Goal: Information Seeking & Learning: Get advice/opinions

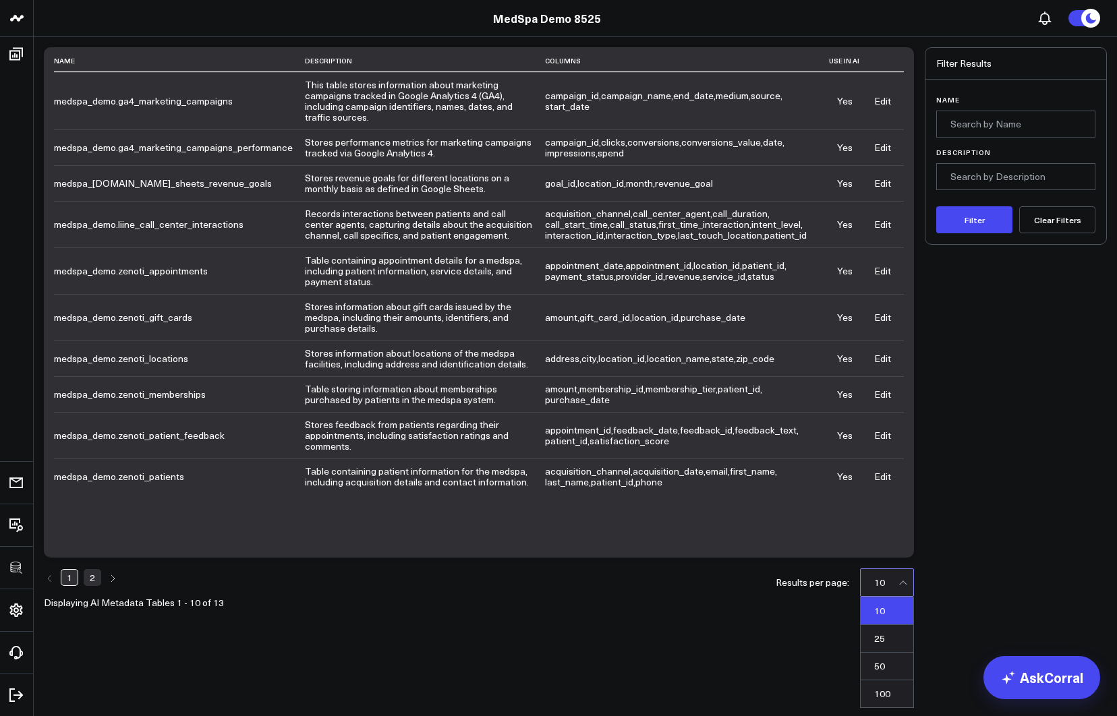
click at [887, 577] on div "10" at bounding box center [888, 582] width 28 height 11
click at [874, 670] on div "50" at bounding box center [886, 667] width 53 height 28
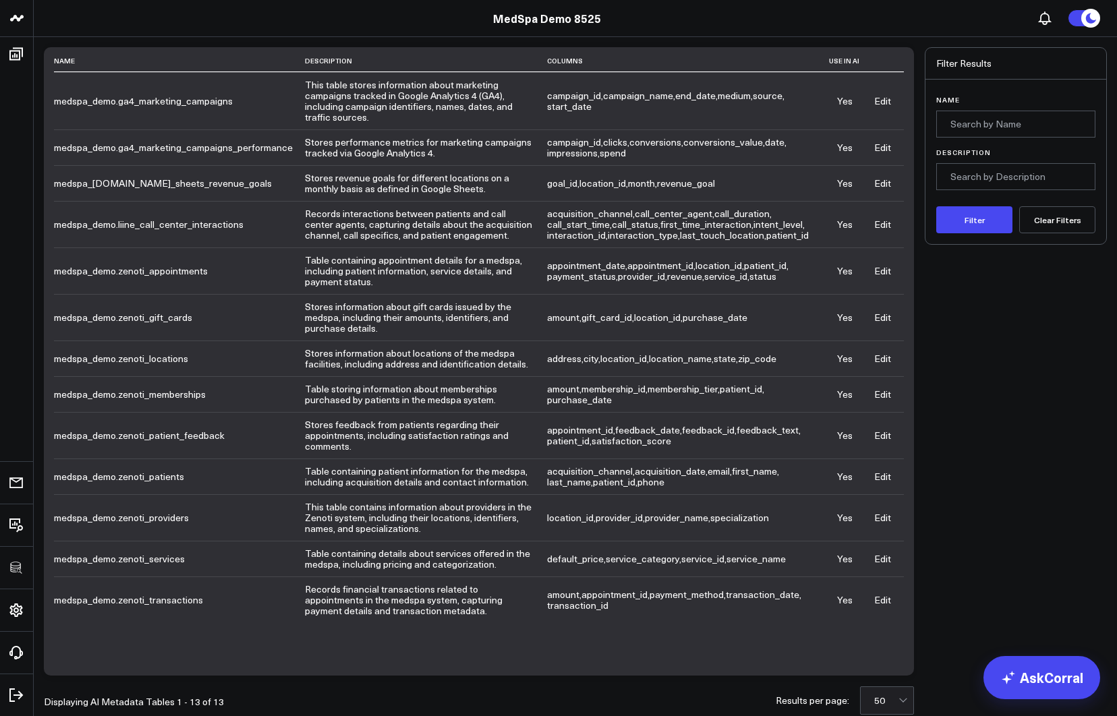
scroll to position [38, 0]
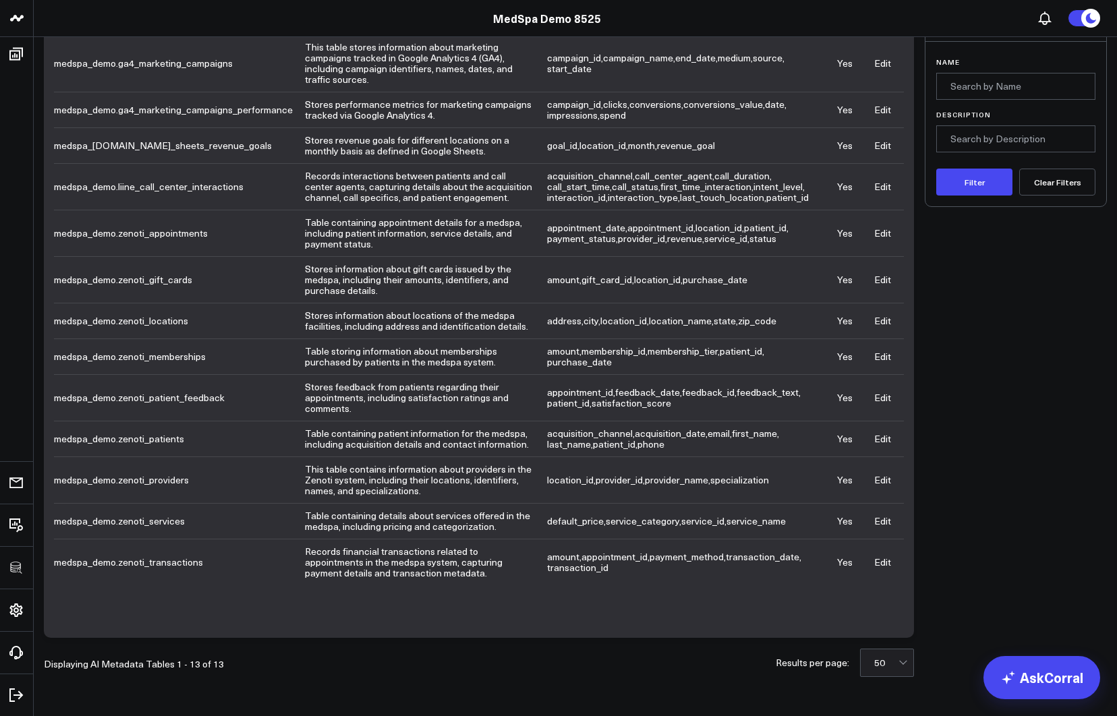
click at [886, 477] on link "Edit" at bounding box center [882, 479] width 17 height 13
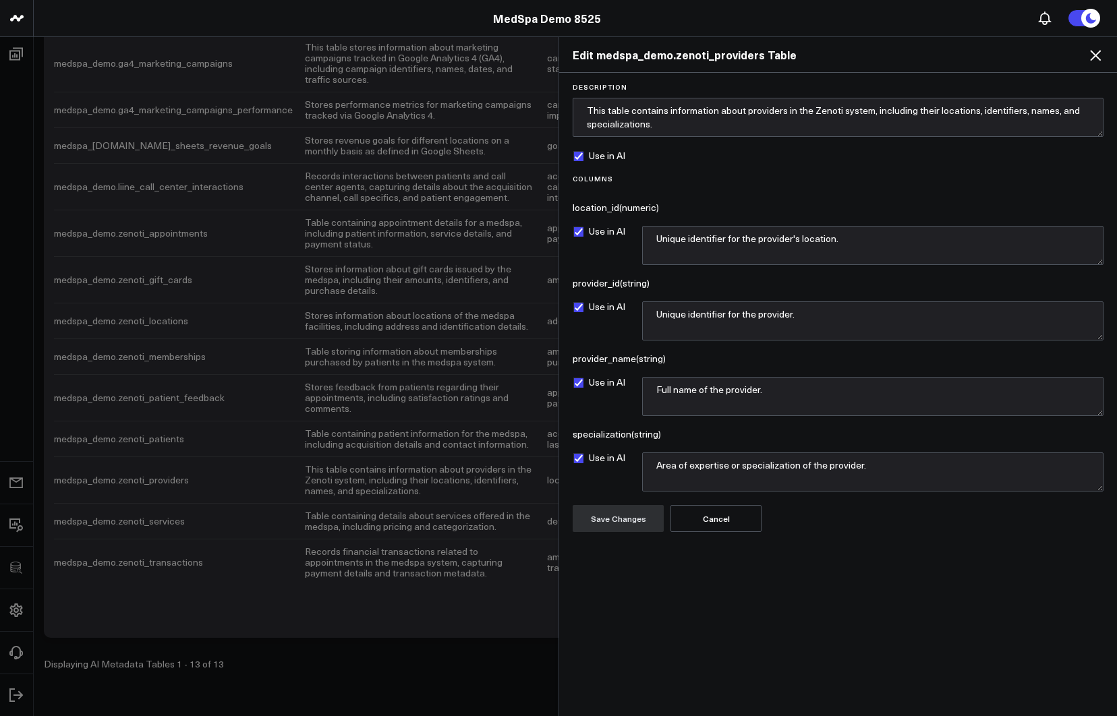
click at [1094, 54] on icon at bounding box center [1095, 55] width 11 height 11
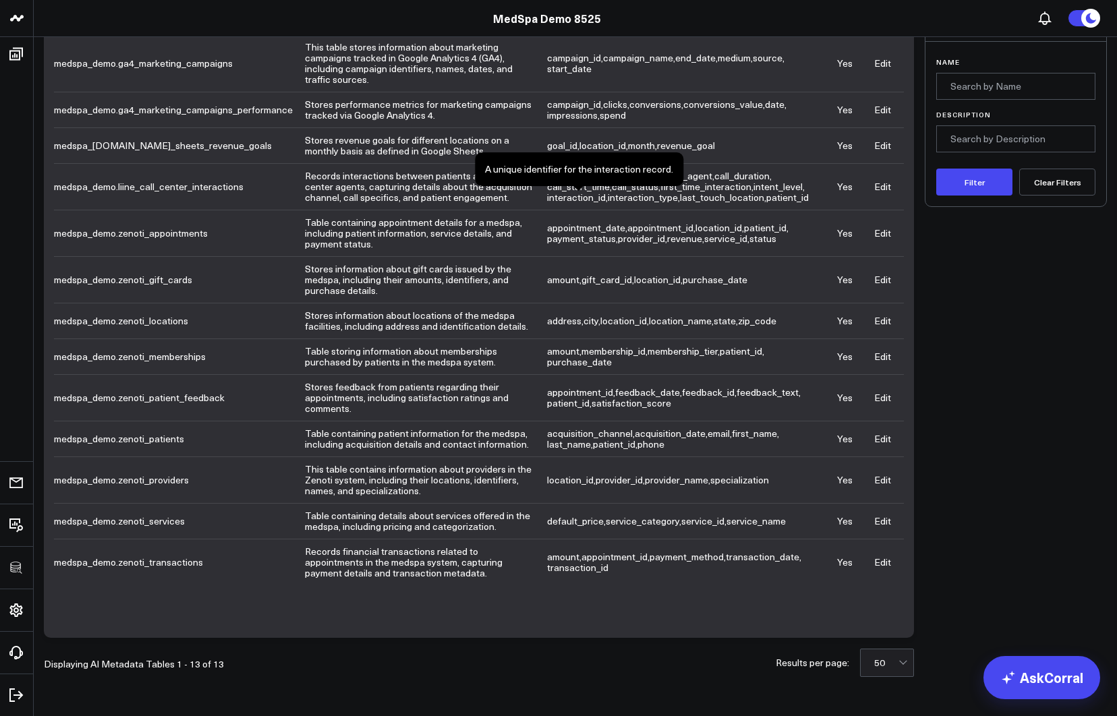
scroll to position [0, 0]
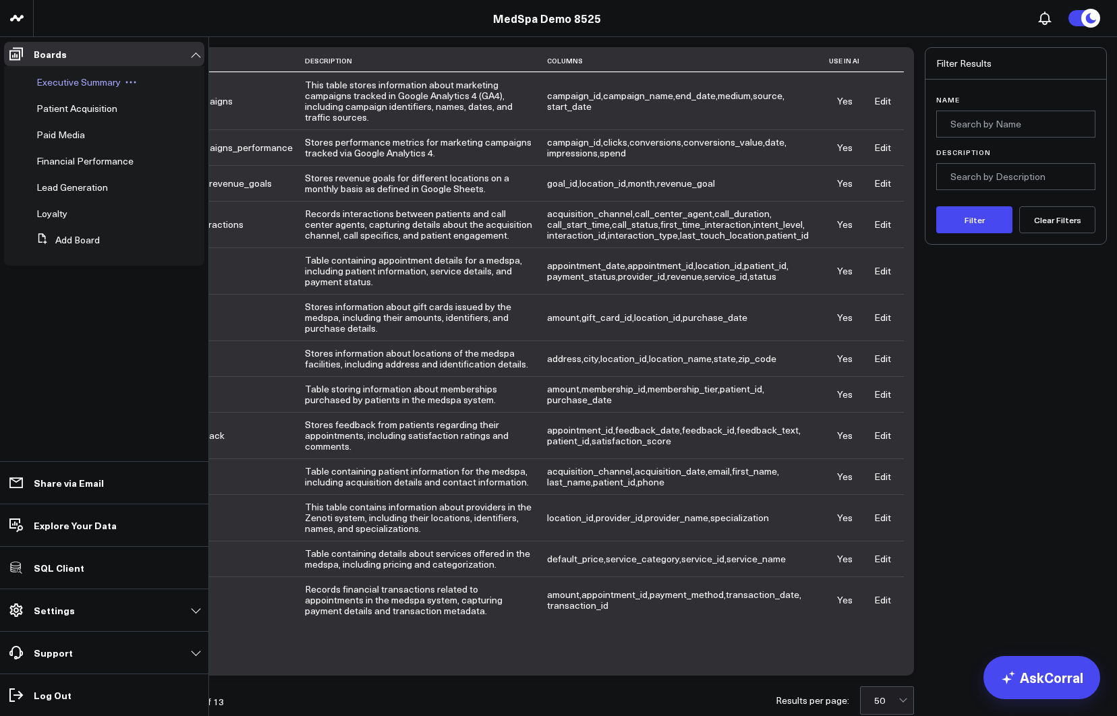
click at [45, 85] on span "Executive Summary" at bounding box center [78, 82] width 84 height 13
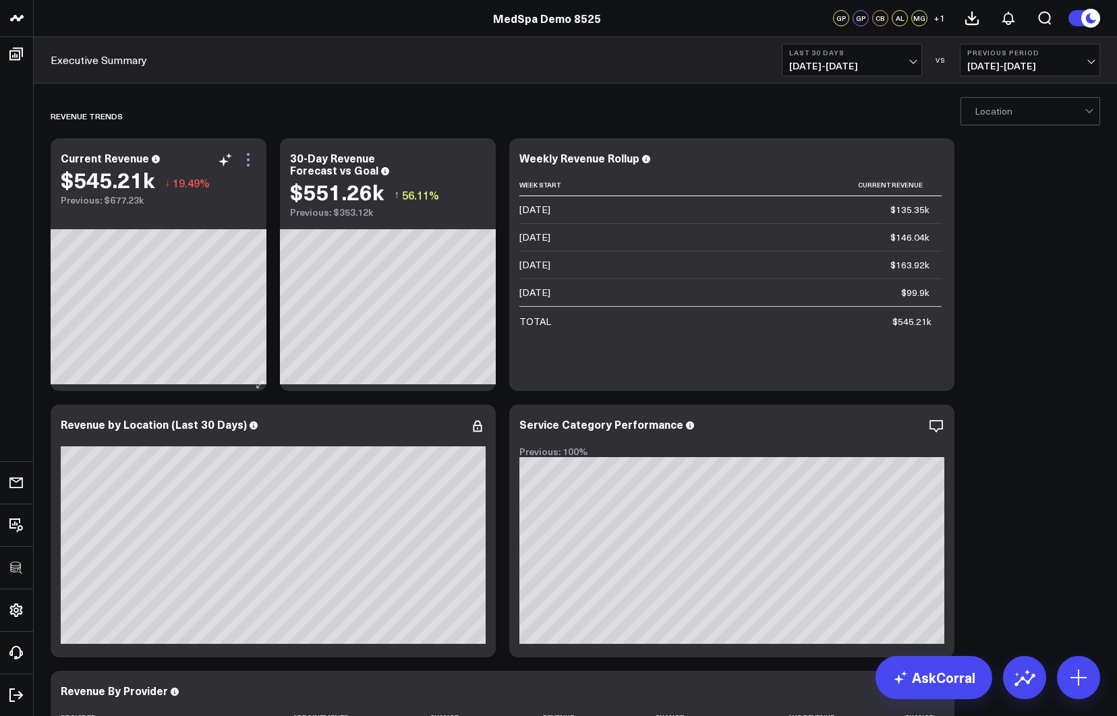
click at [252, 159] on icon at bounding box center [248, 160] width 16 height 16
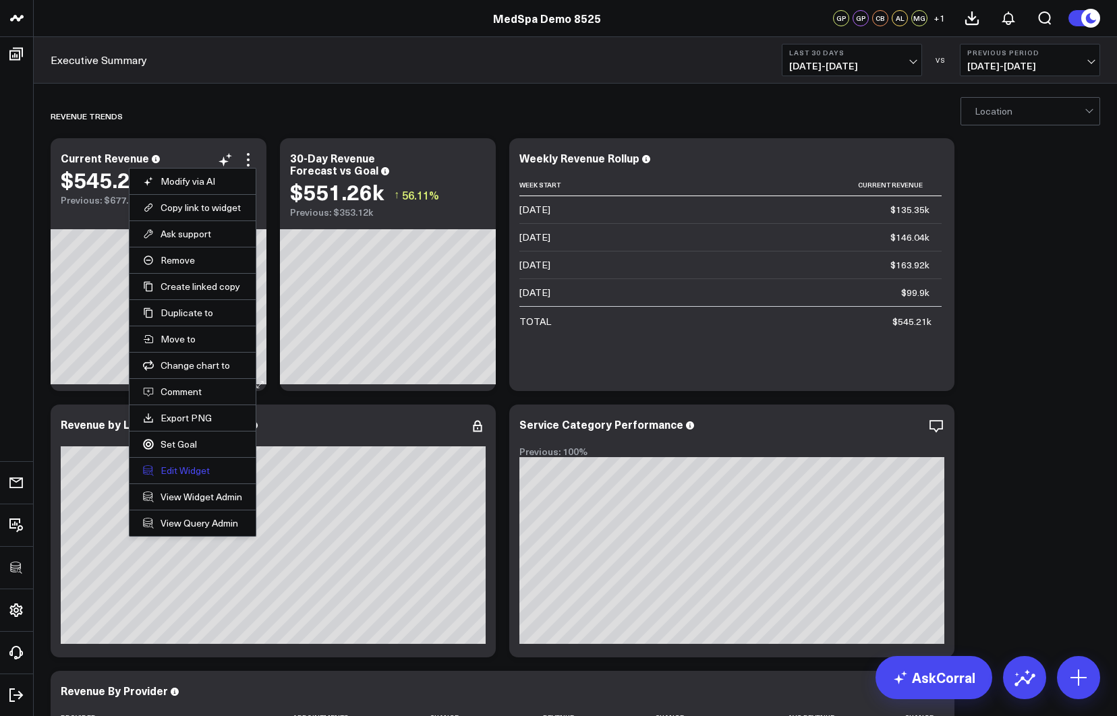
click at [183, 469] on button "Edit Widget" at bounding box center [192, 471] width 99 height 12
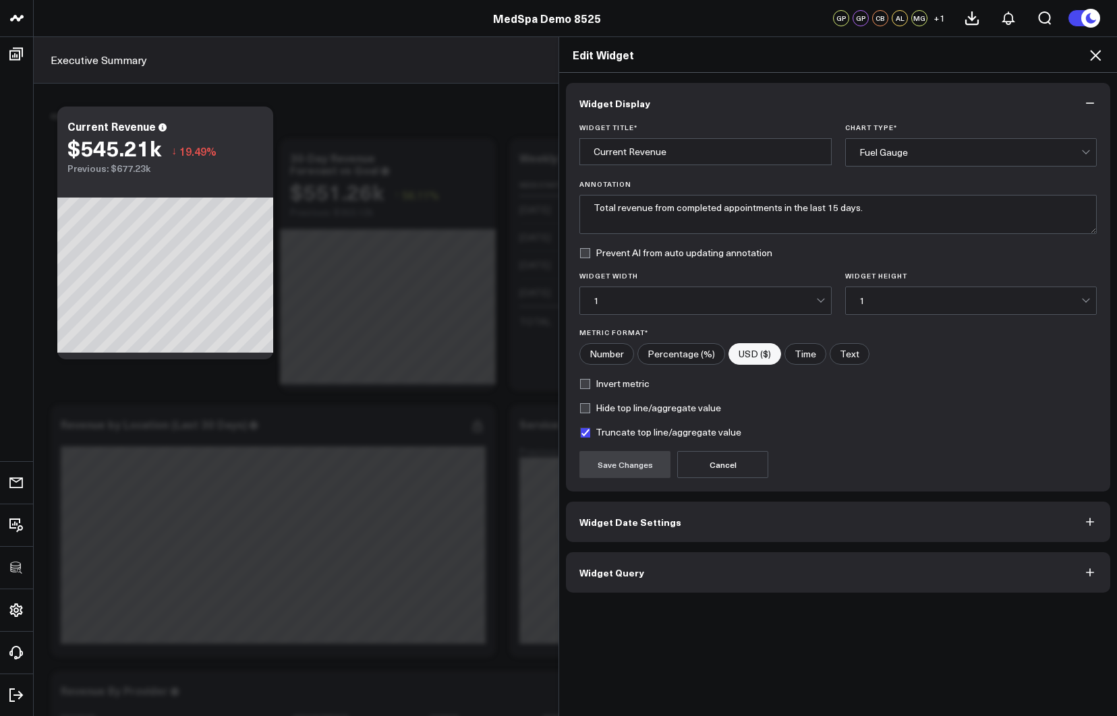
click at [668, 572] on button "Widget Query" at bounding box center [838, 572] width 544 height 40
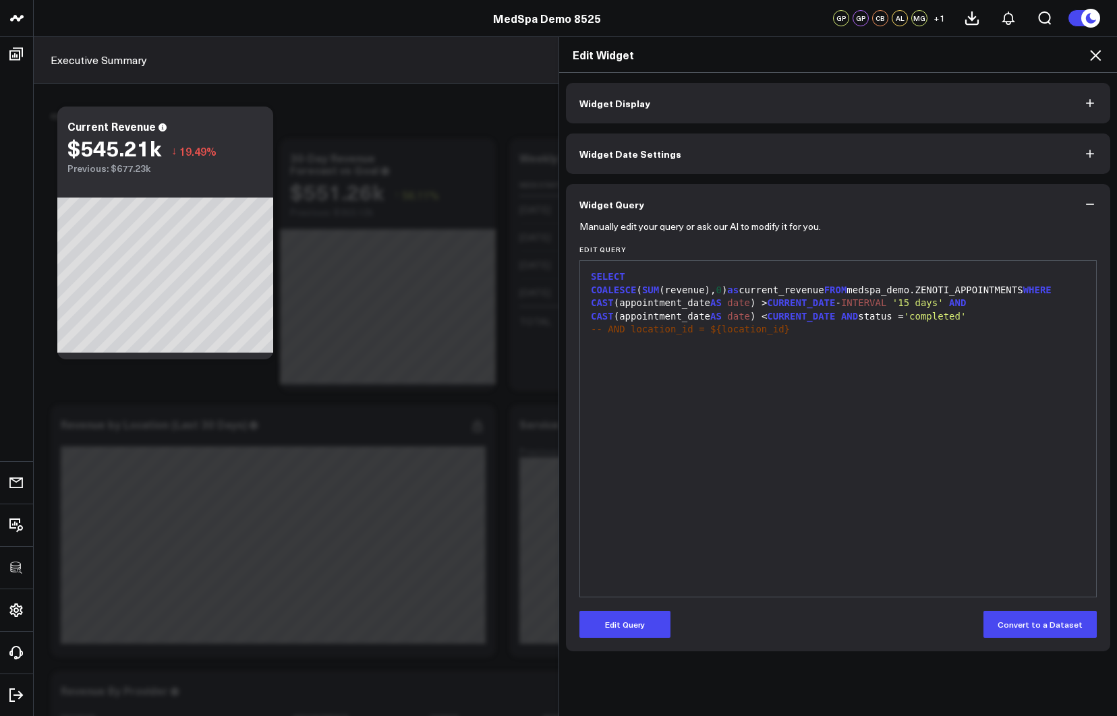
click at [1099, 57] on icon at bounding box center [1095, 55] width 16 height 16
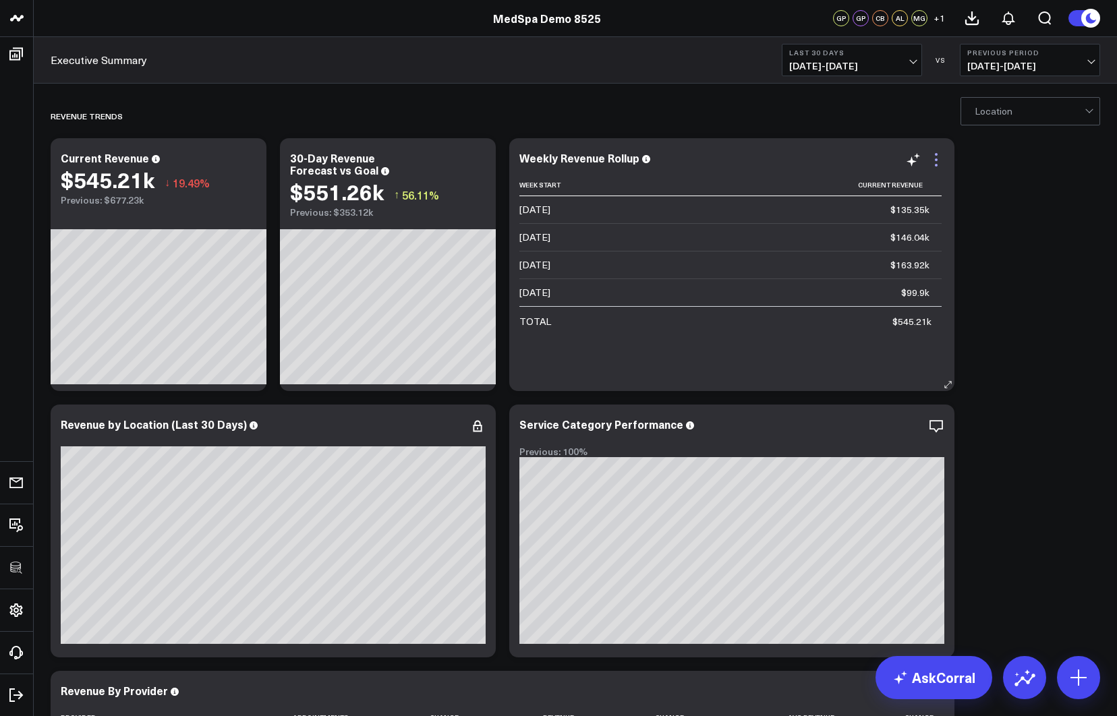
click at [934, 159] on icon at bounding box center [936, 160] width 16 height 16
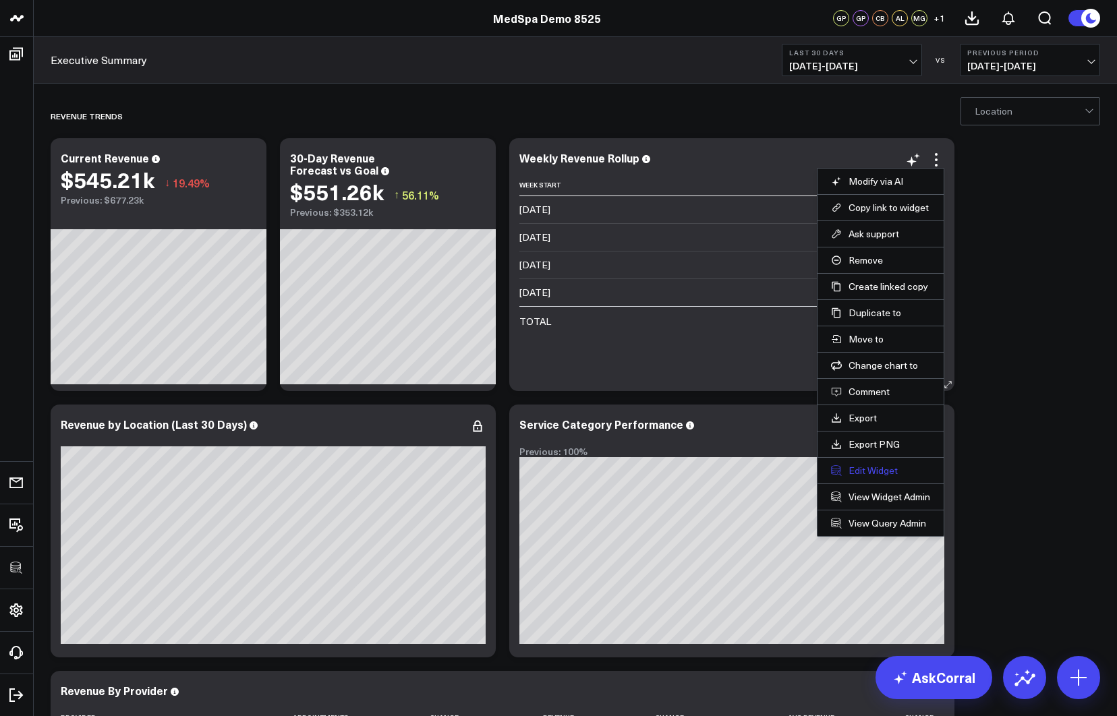
click at [875, 465] on button "Edit Widget" at bounding box center [880, 471] width 99 height 12
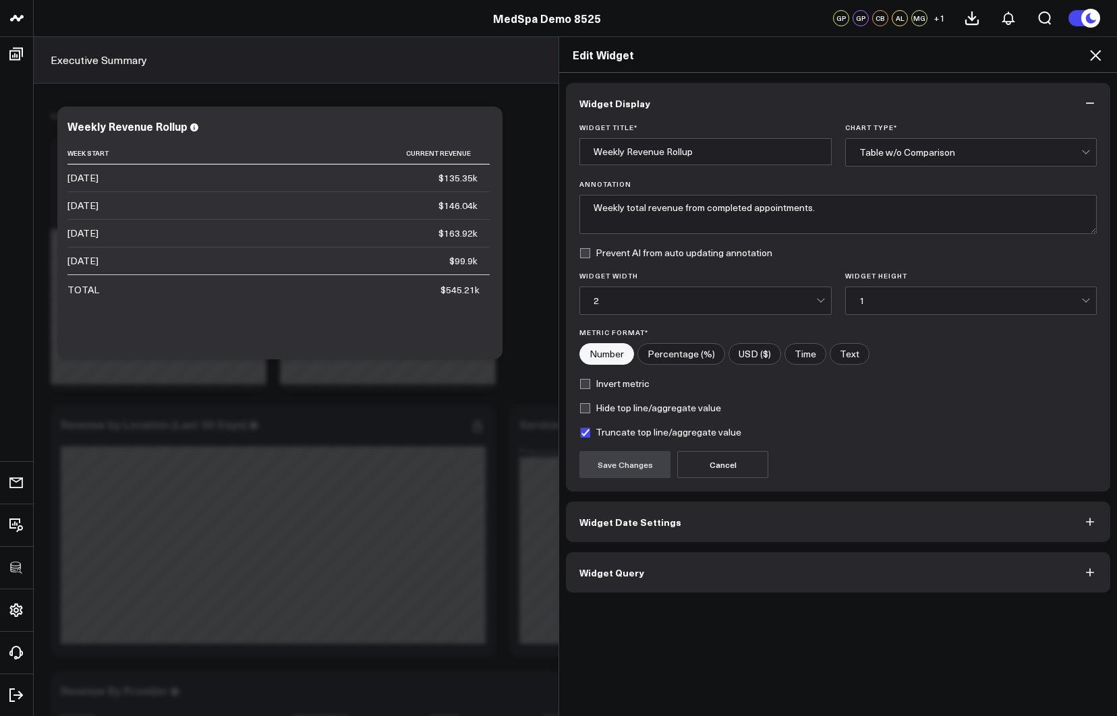
click at [688, 562] on button "Widget Query" at bounding box center [838, 572] width 544 height 40
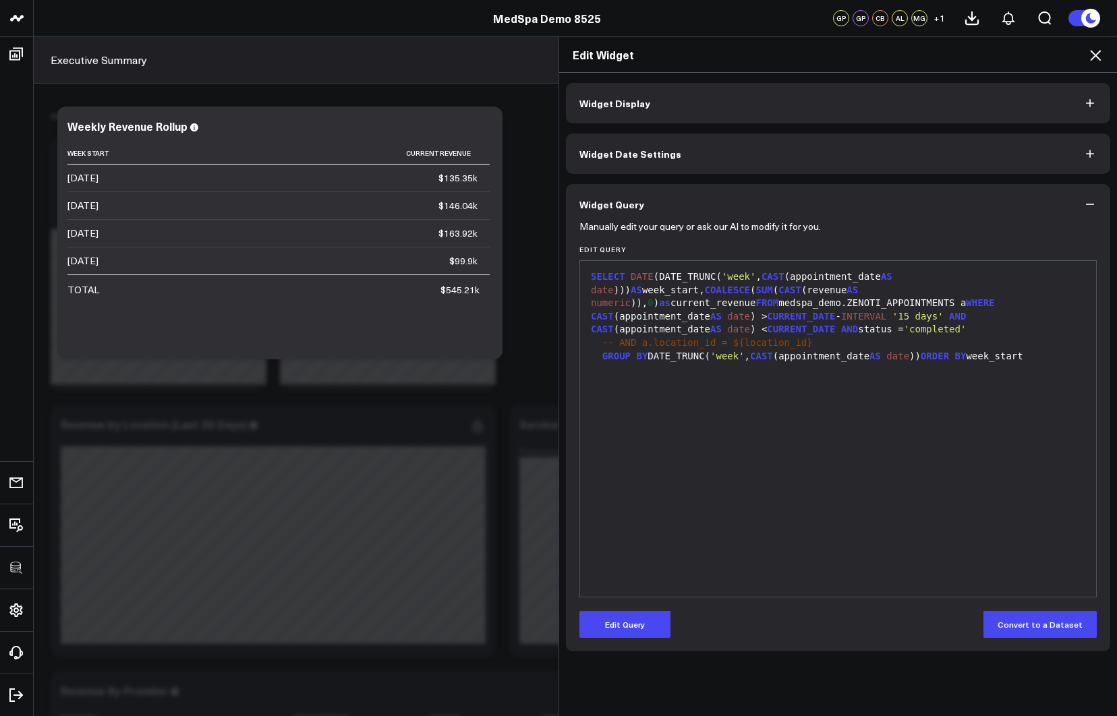
click at [1096, 100] on icon "button" at bounding box center [1089, 102] width 13 height 13
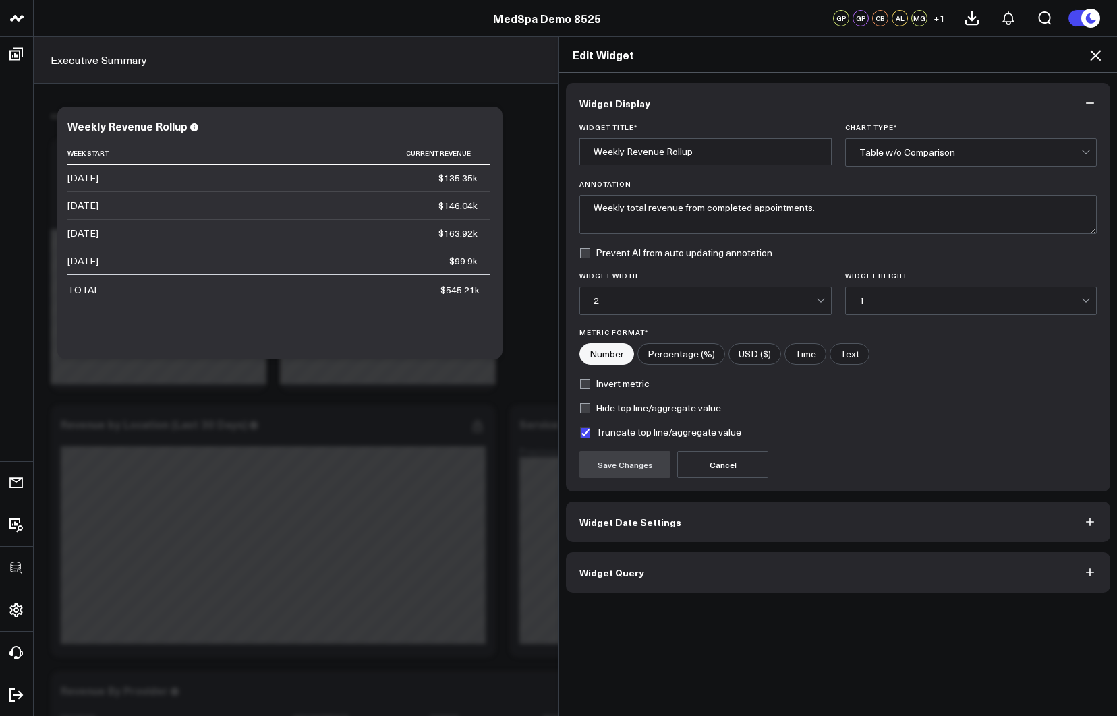
click at [1096, 100] on icon "button" at bounding box center [1089, 102] width 13 height 13
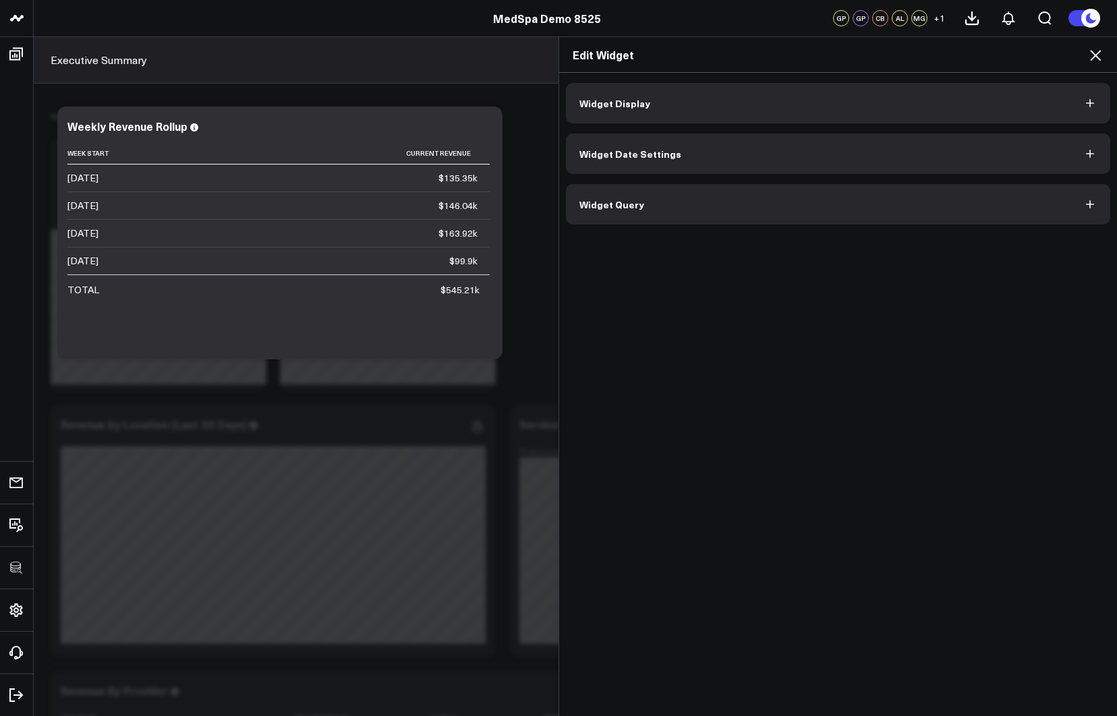
click at [1093, 51] on icon at bounding box center [1095, 55] width 16 height 16
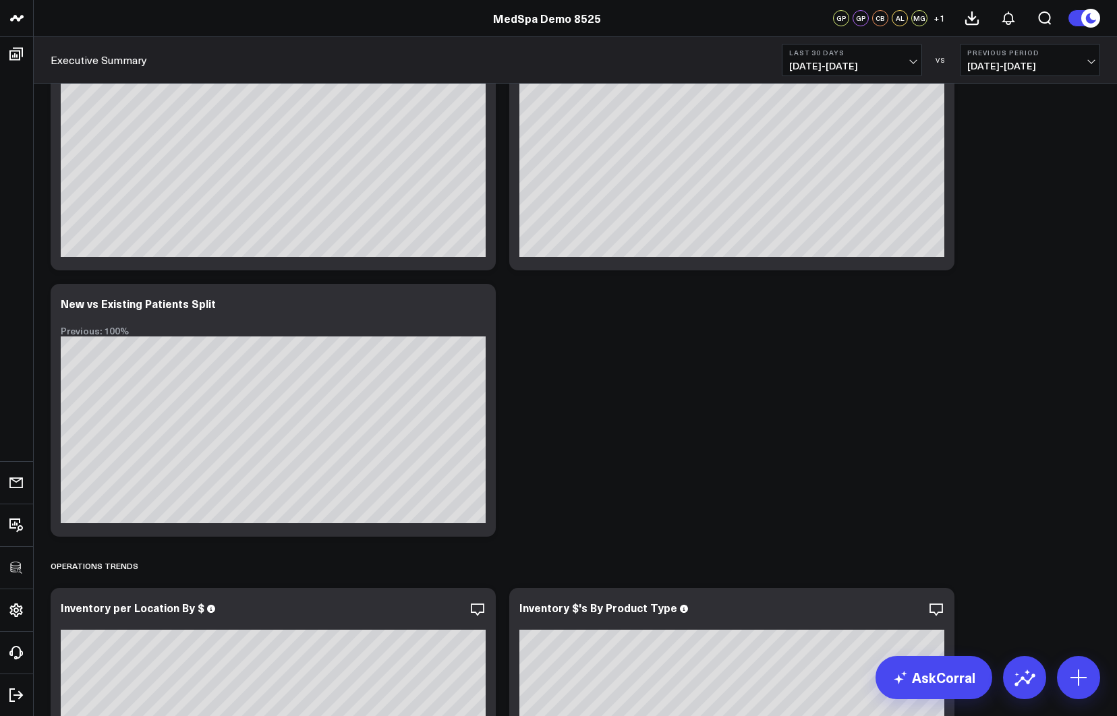
scroll to position [2069, 0]
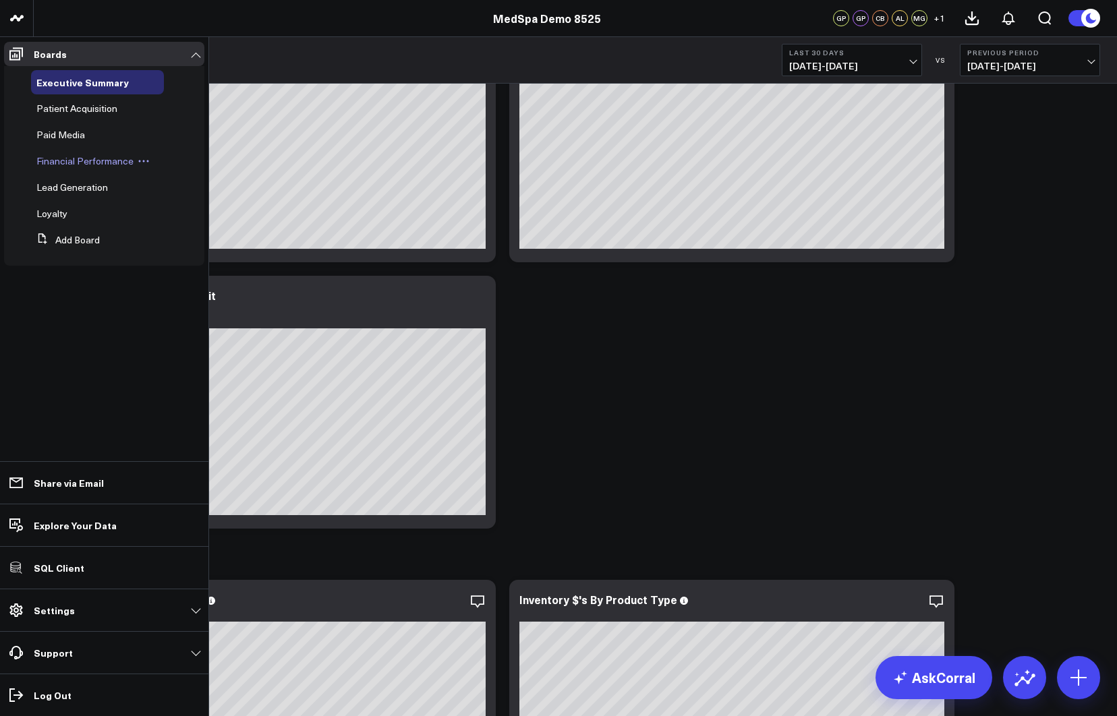
click at [67, 162] on span "Financial Performance" at bounding box center [84, 160] width 97 height 13
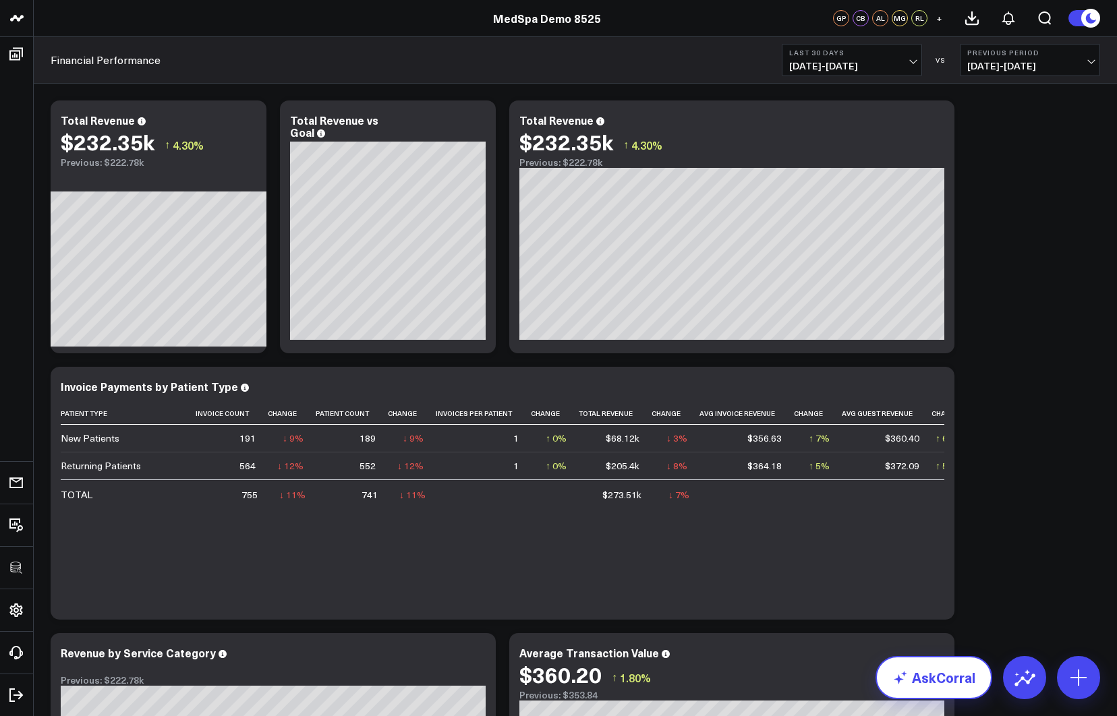
click at [933, 686] on link "AskCorral" at bounding box center [933, 677] width 117 height 43
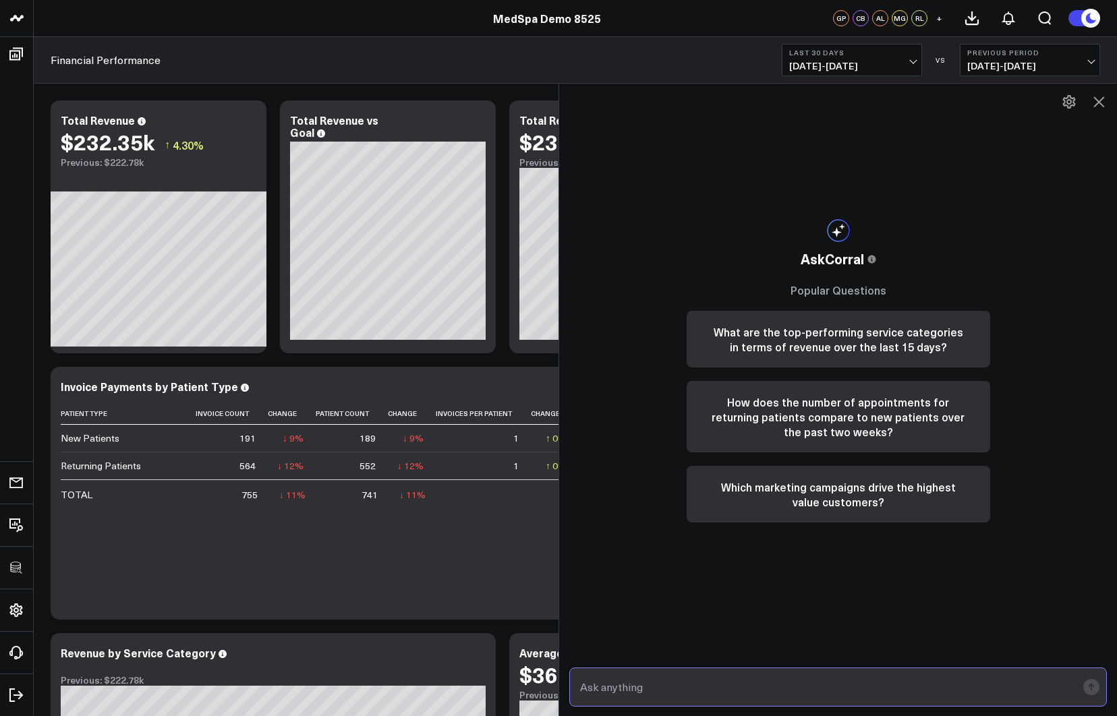
click at [830, 682] on input "text" at bounding box center [827, 687] width 500 height 24
type input "what are my top performing services over the past 90 days?"
click at [881, 689] on input "what are my top performing services over the past 90 days?" at bounding box center [827, 687] width 500 height 24
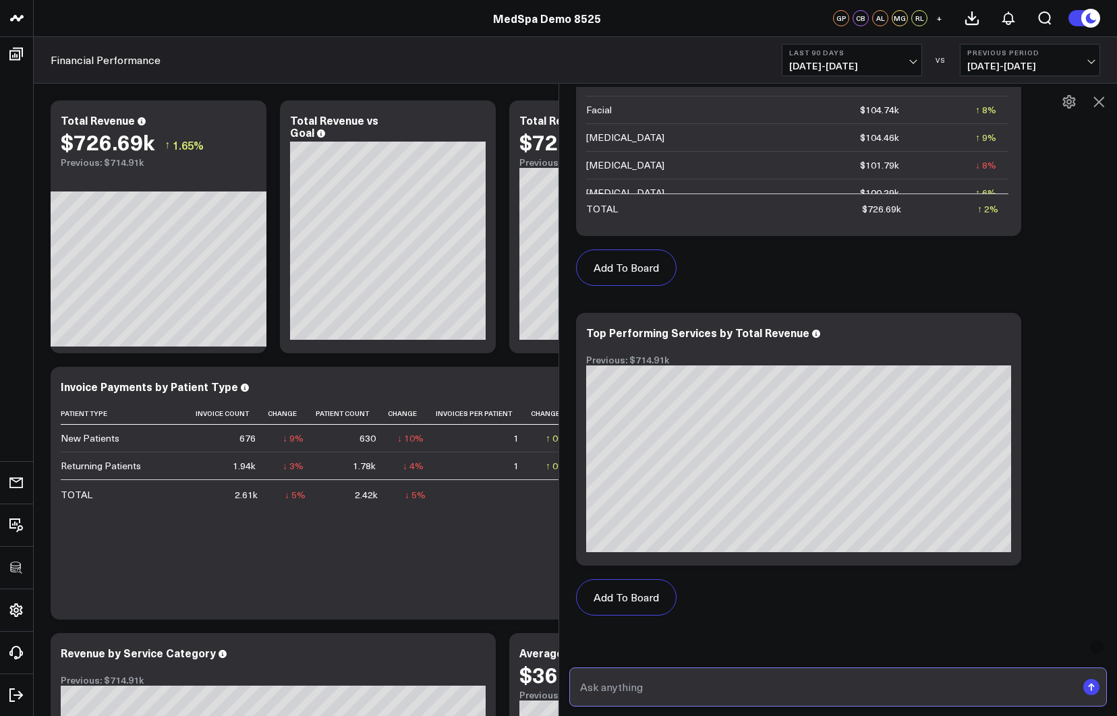
scroll to position [906, 0]
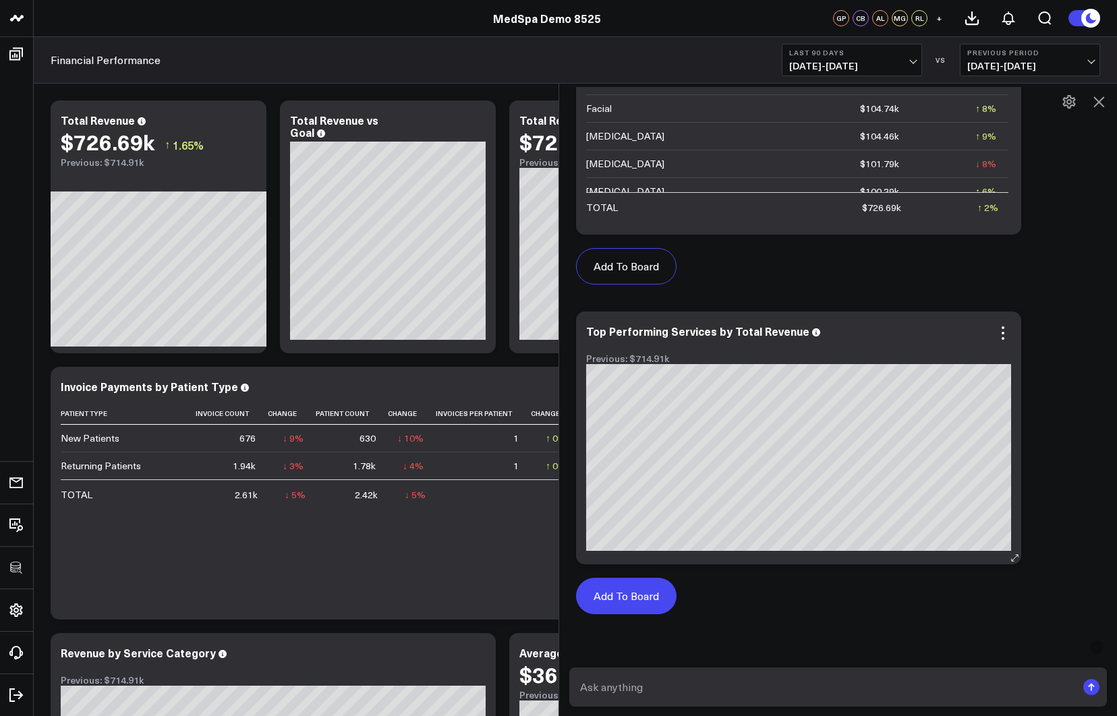
click at [640, 595] on button "Add To Board" at bounding box center [626, 596] width 100 height 36
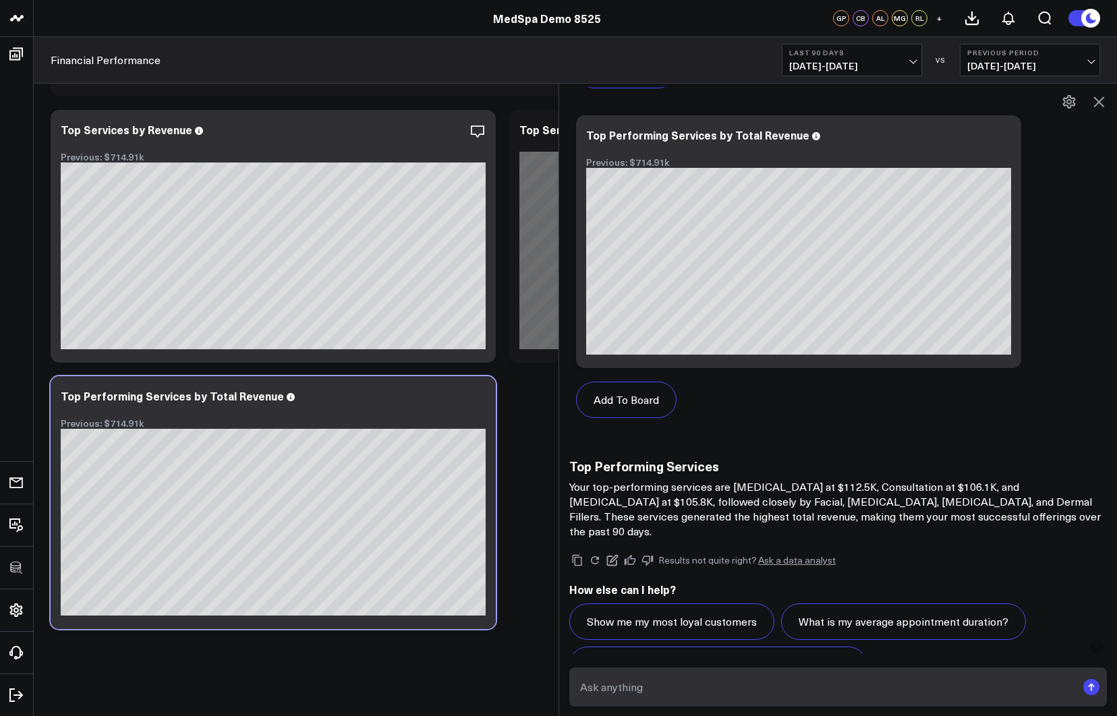
scroll to position [1129, 0]
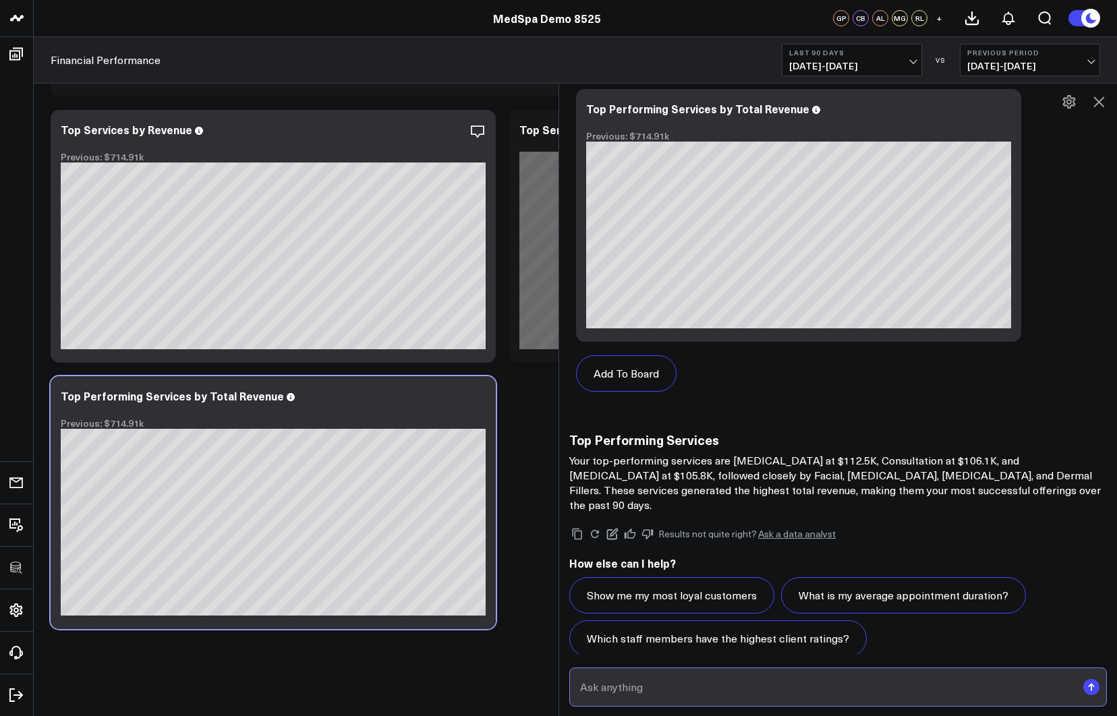
click at [732, 685] on input "text" at bounding box center [827, 687] width 500 height 24
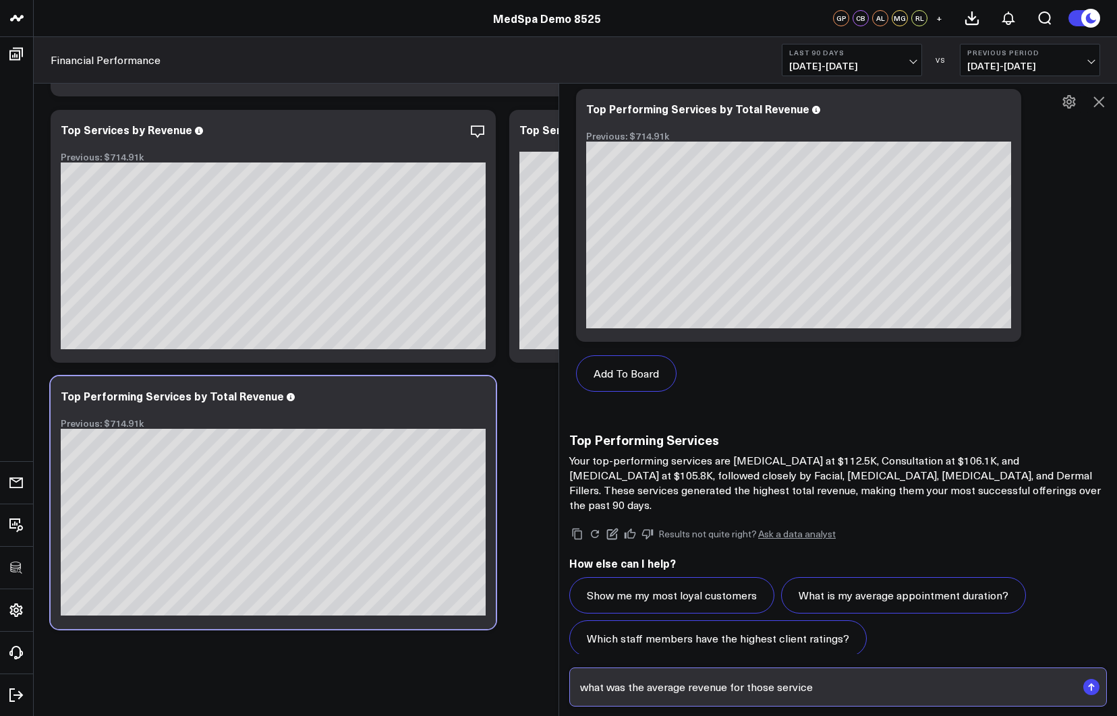
type input "what was the average revenue for those services"
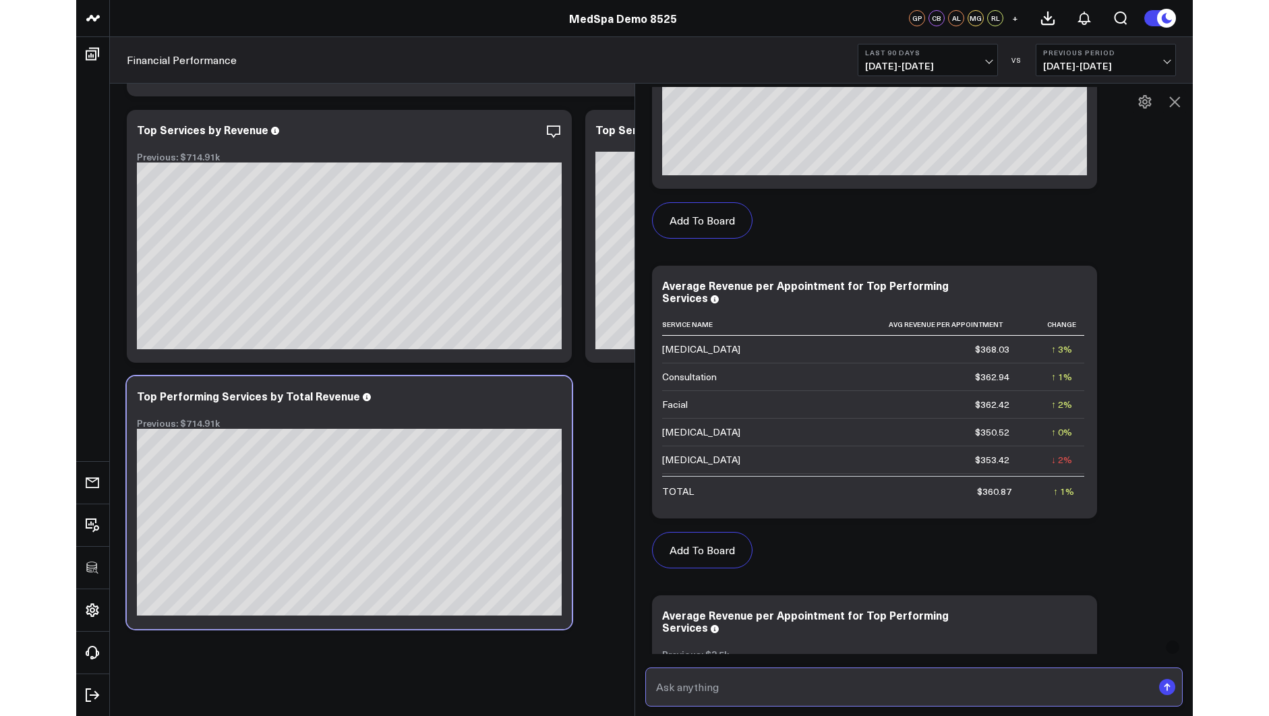
scroll to position [2194, 0]
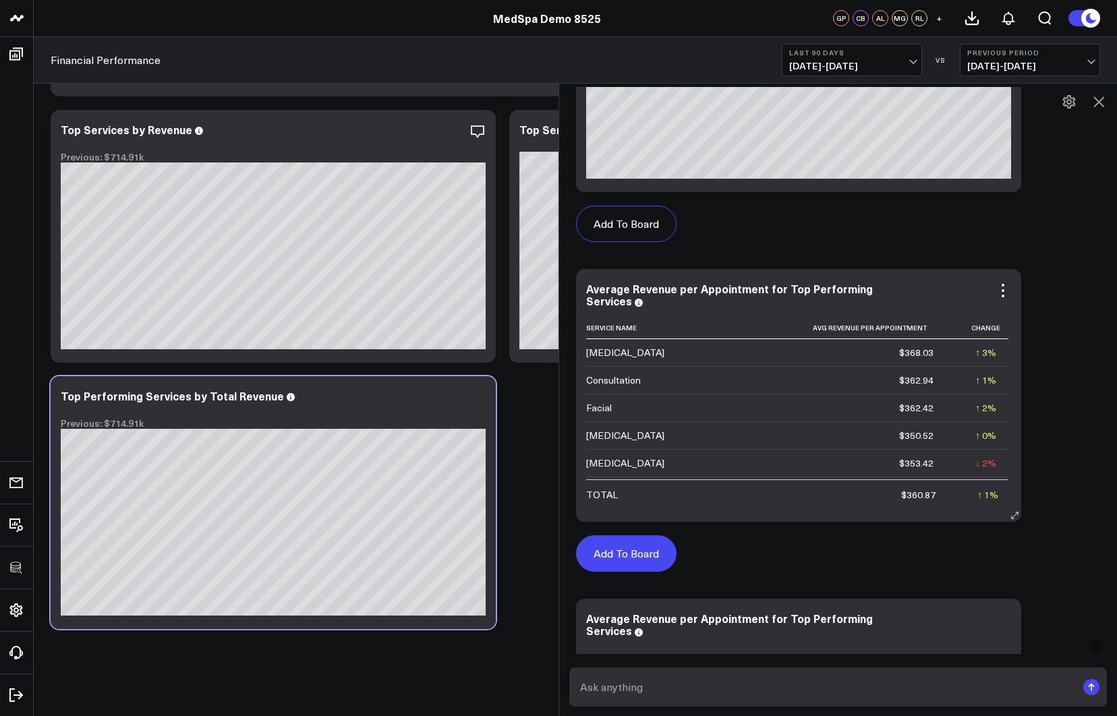
click at [637, 535] on button "Add To Board" at bounding box center [626, 553] width 100 height 36
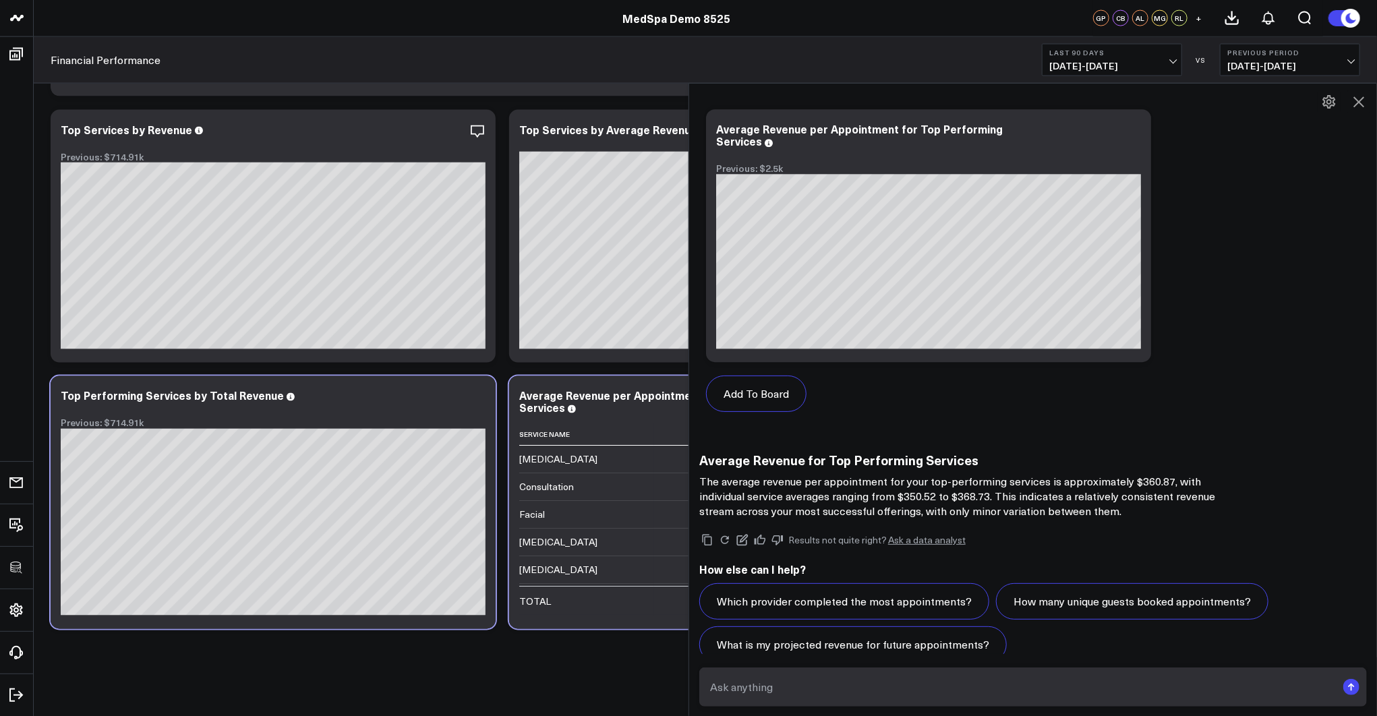
scroll to position [2689, 0]
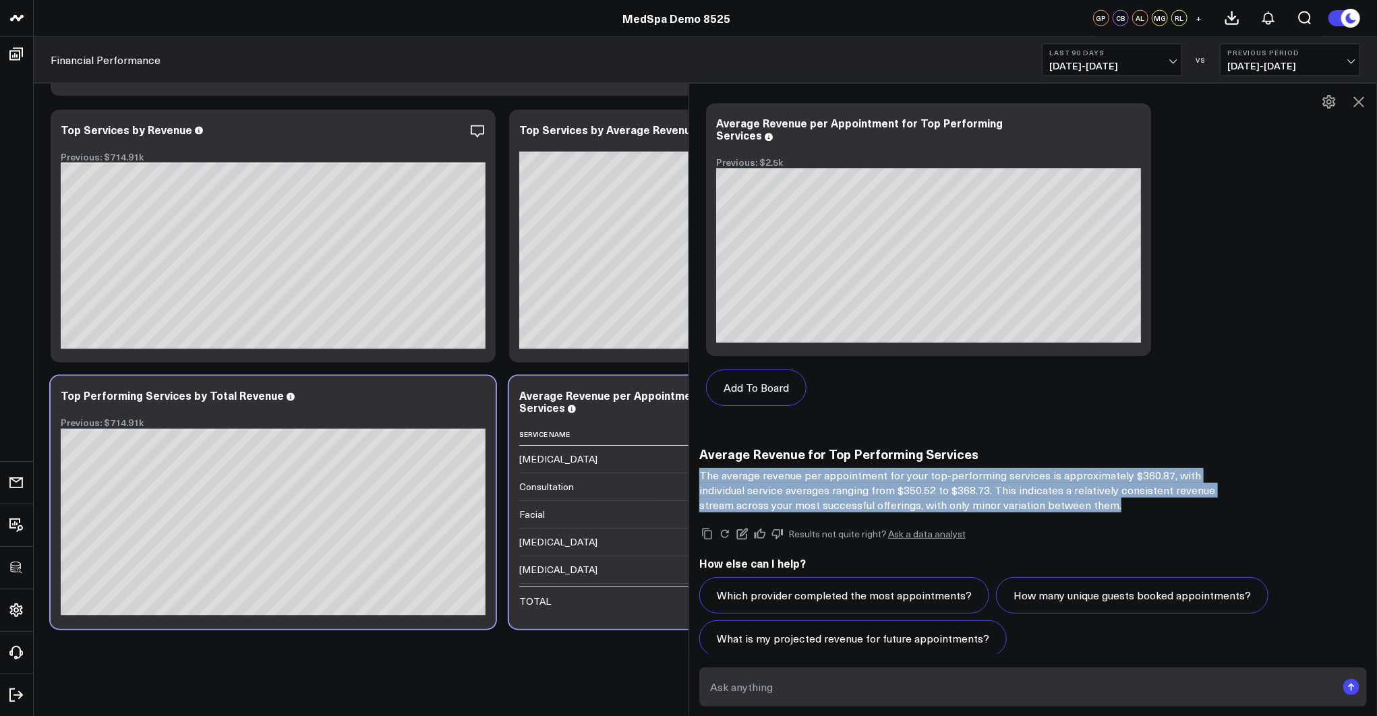
drag, startPoint x: 697, startPoint y: 462, endPoint x: 1063, endPoint y: 496, distance: 367.1
click at [1116, 99] on icon at bounding box center [1359, 102] width 16 height 16
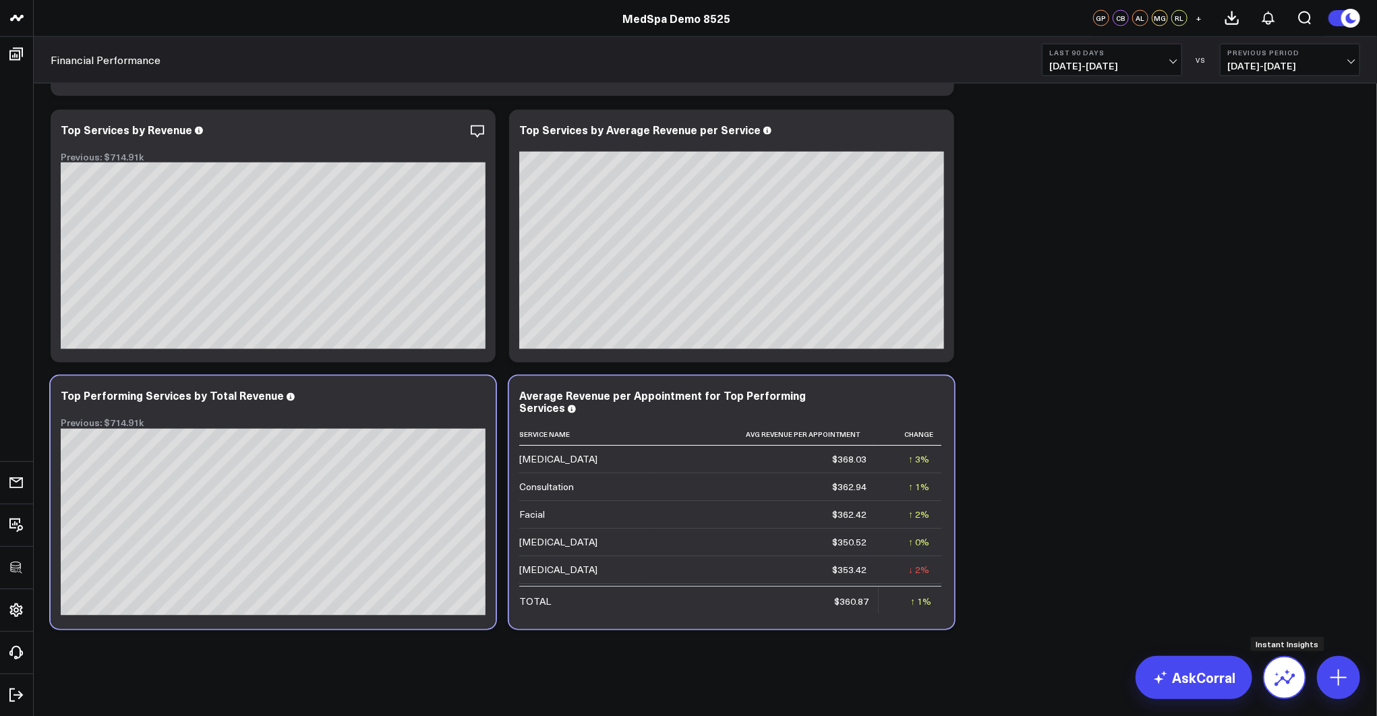
click at [1116, 676] on icon at bounding box center [1285, 678] width 22 height 22
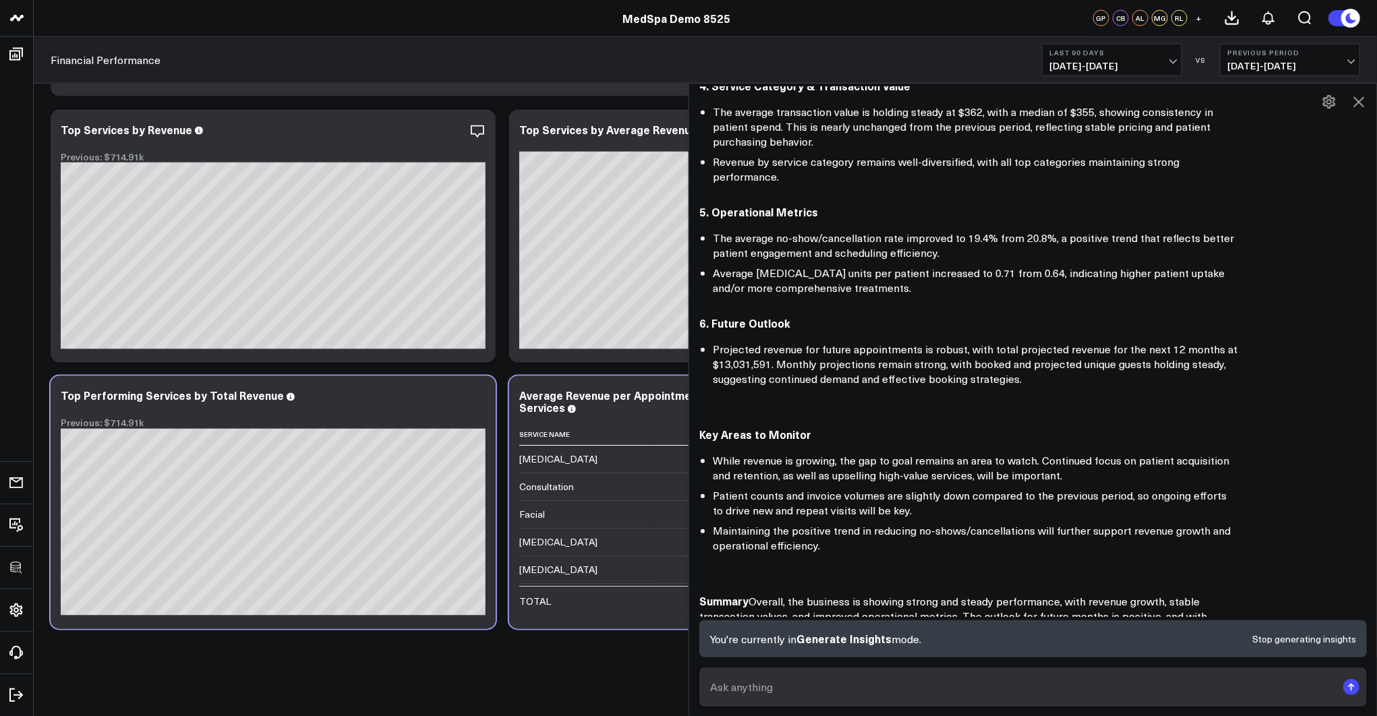
scroll to position [631, 0]
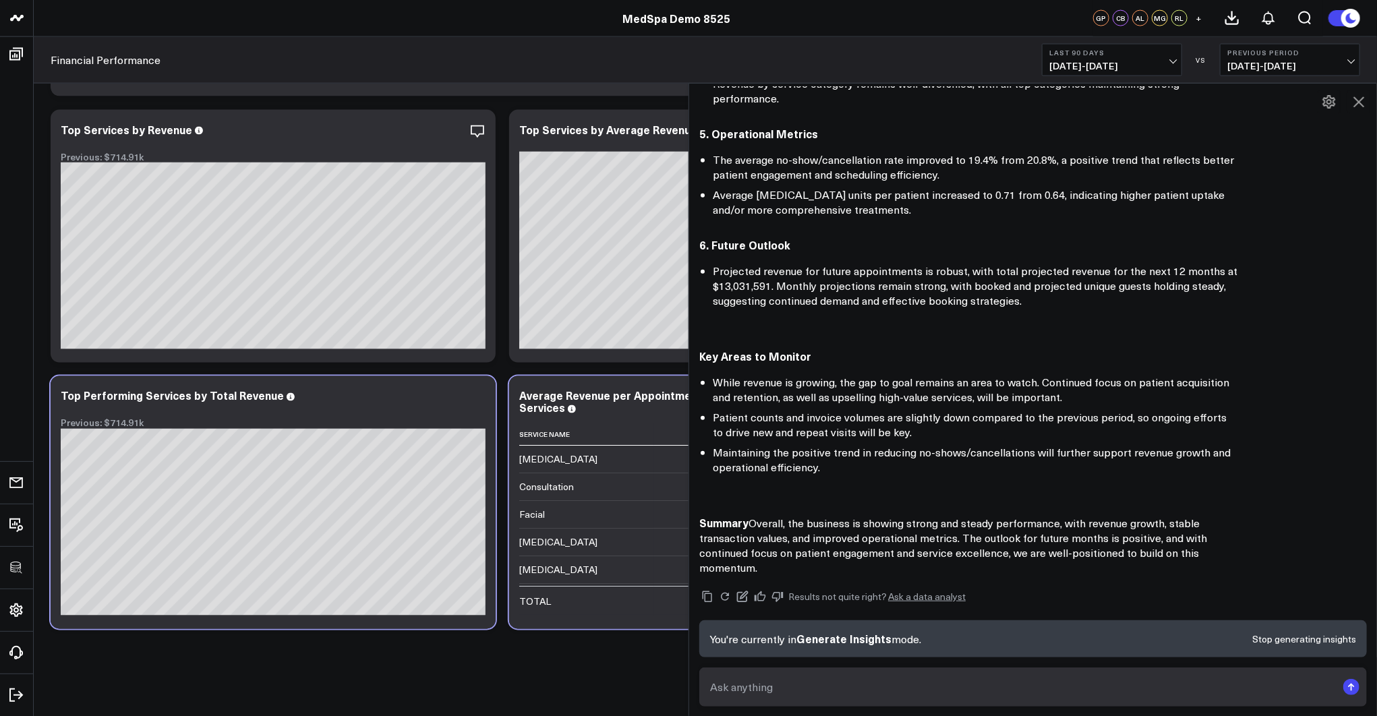
click at [1116, 100] on icon at bounding box center [1358, 101] width 11 height 11
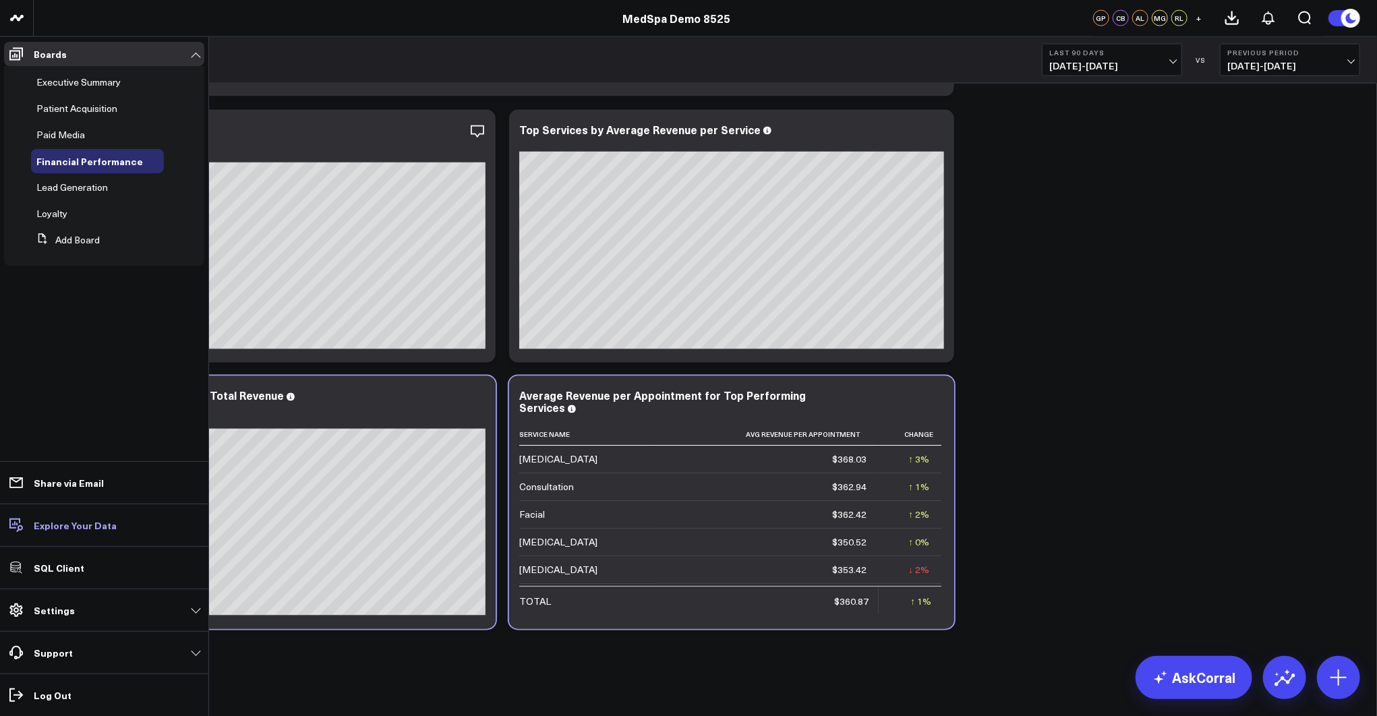
click at [77, 526] on p "Explore Your Data" at bounding box center [75, 525] width 83 height 11
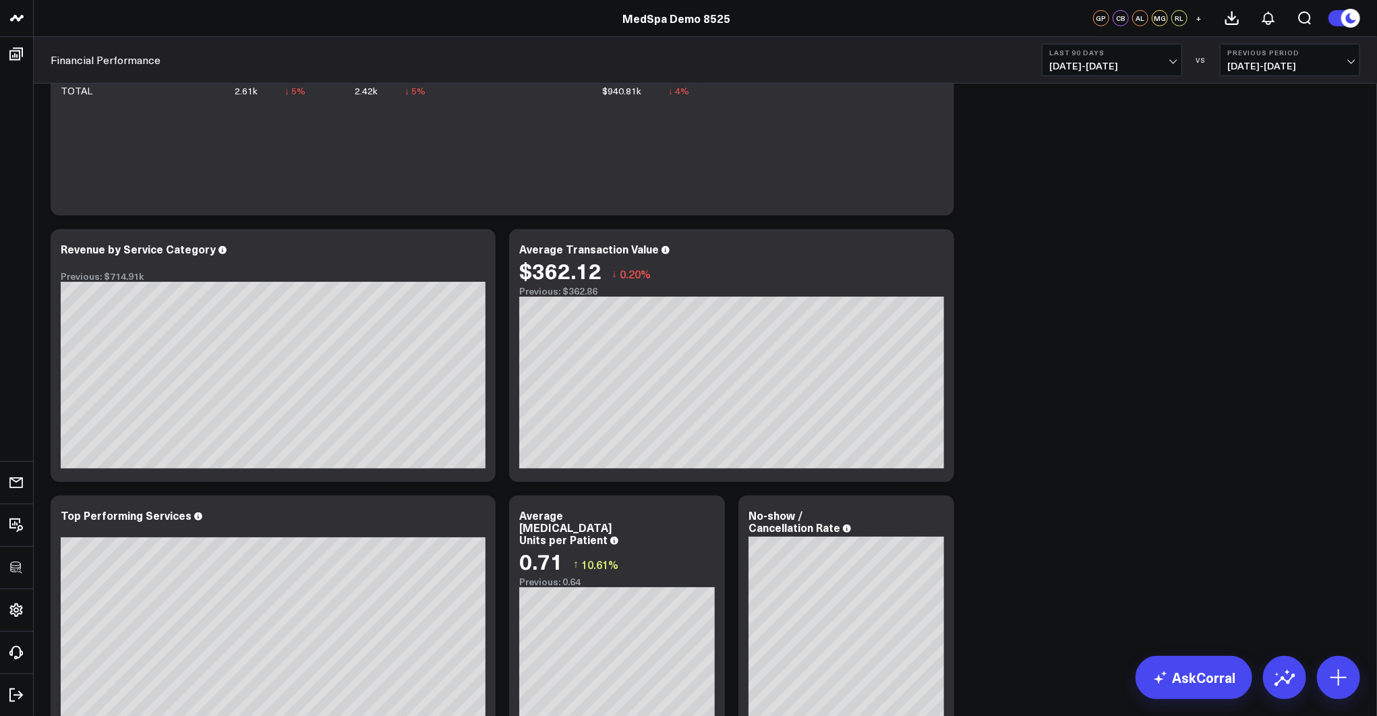
scroll to position [0, 0]
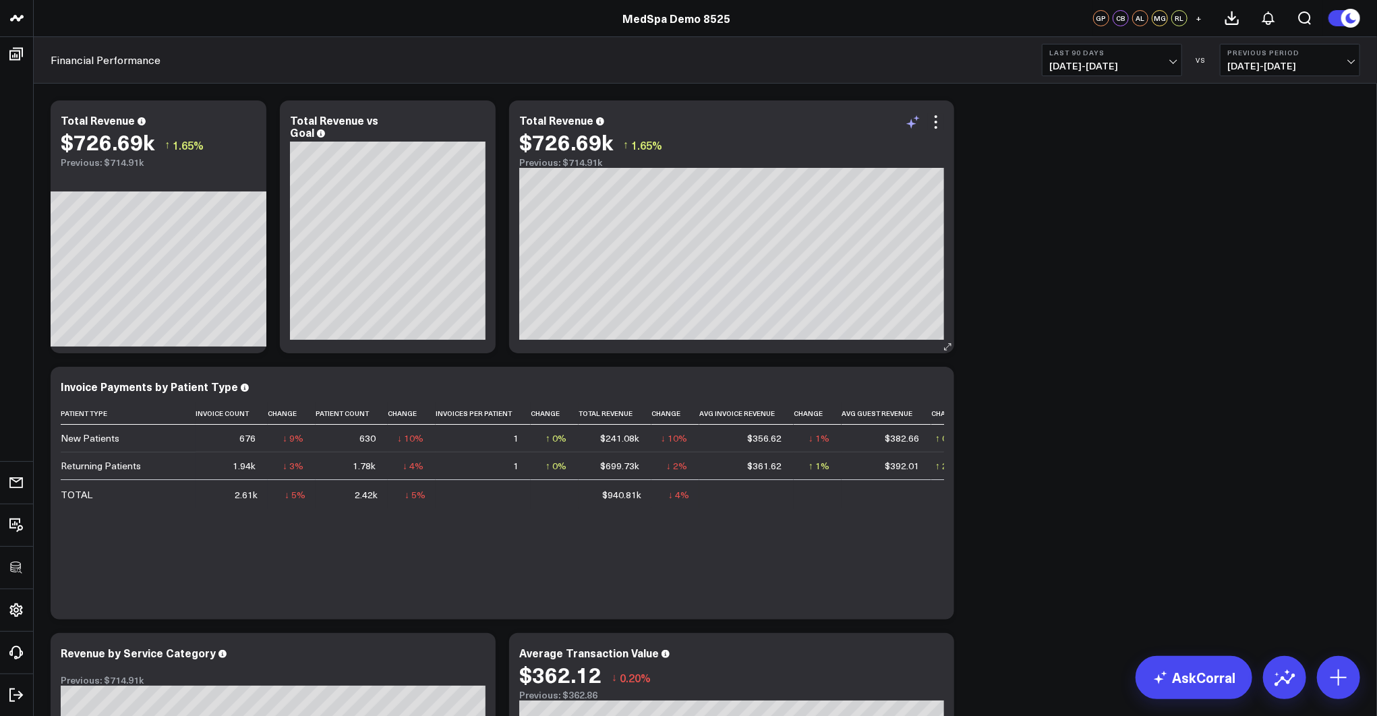
click at [913, 123] on icon at bounding box center [911, 124] width 10 height 10
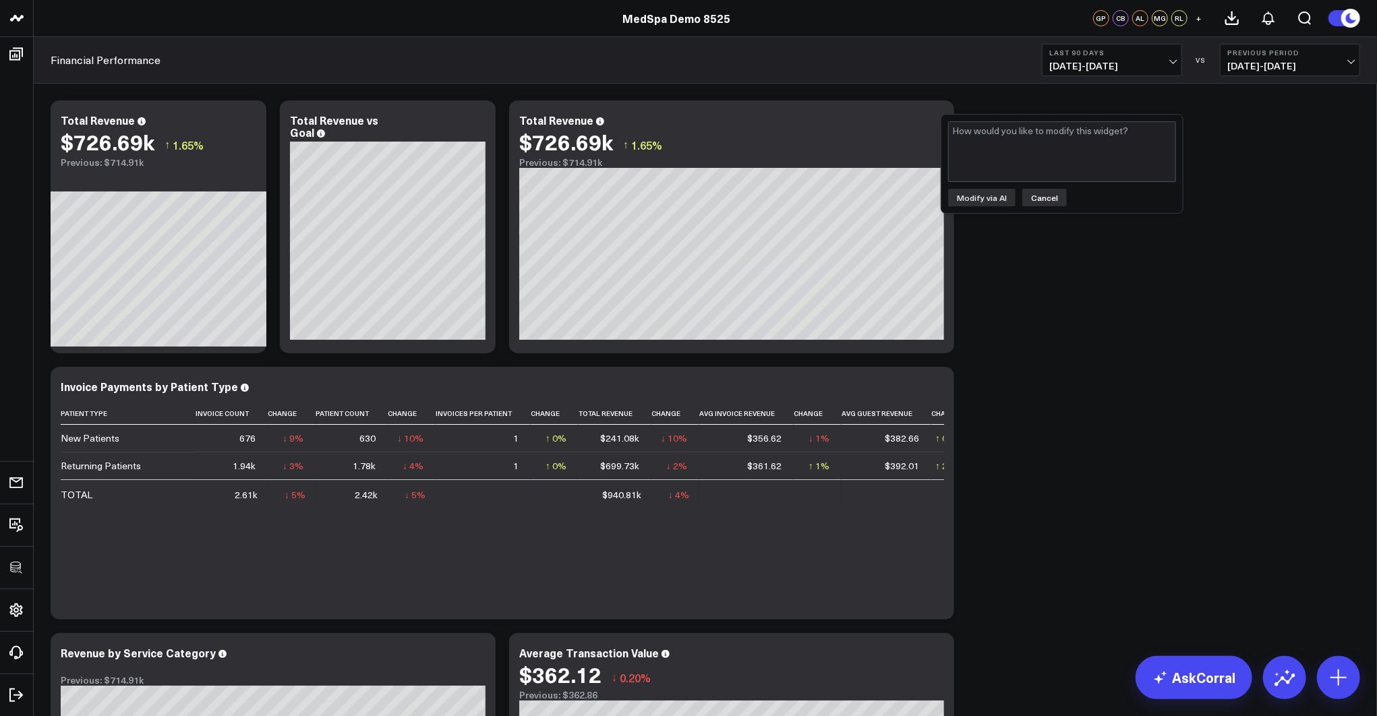
click at [1041, 196] on button "Cancel" at bounding box center [1044, 198] width 45 height 18
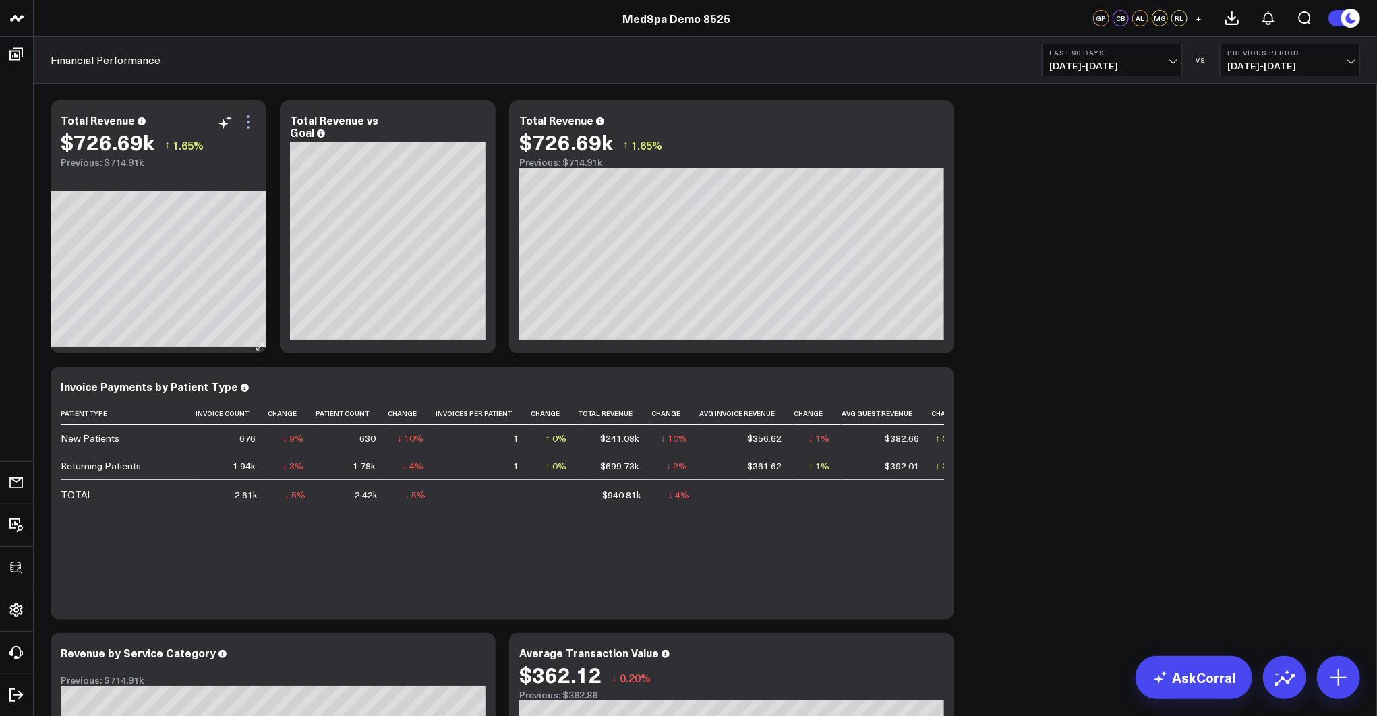
click at [247, 121] on icon at bounding box center [248, 122] width 16 height 16
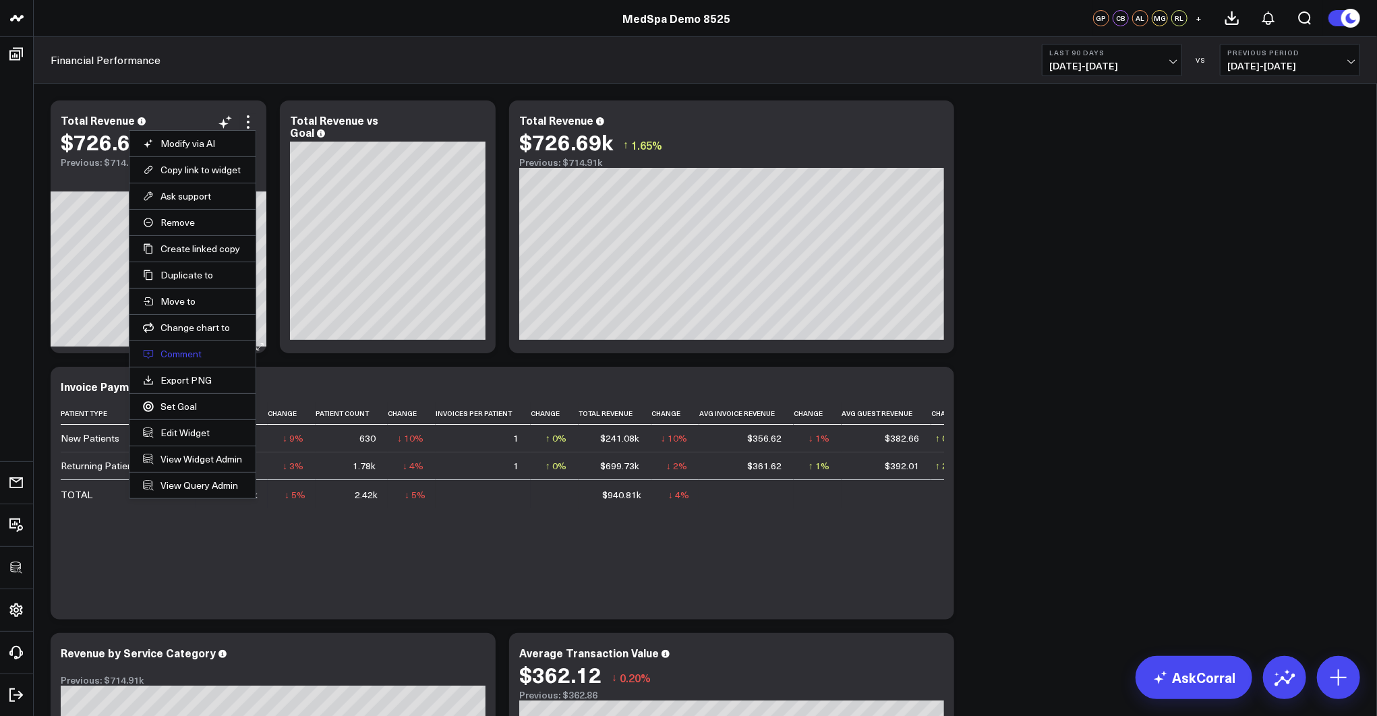
click at [178, 348] on button "Comment" at bounding box center [192, 354] width 99 height 12
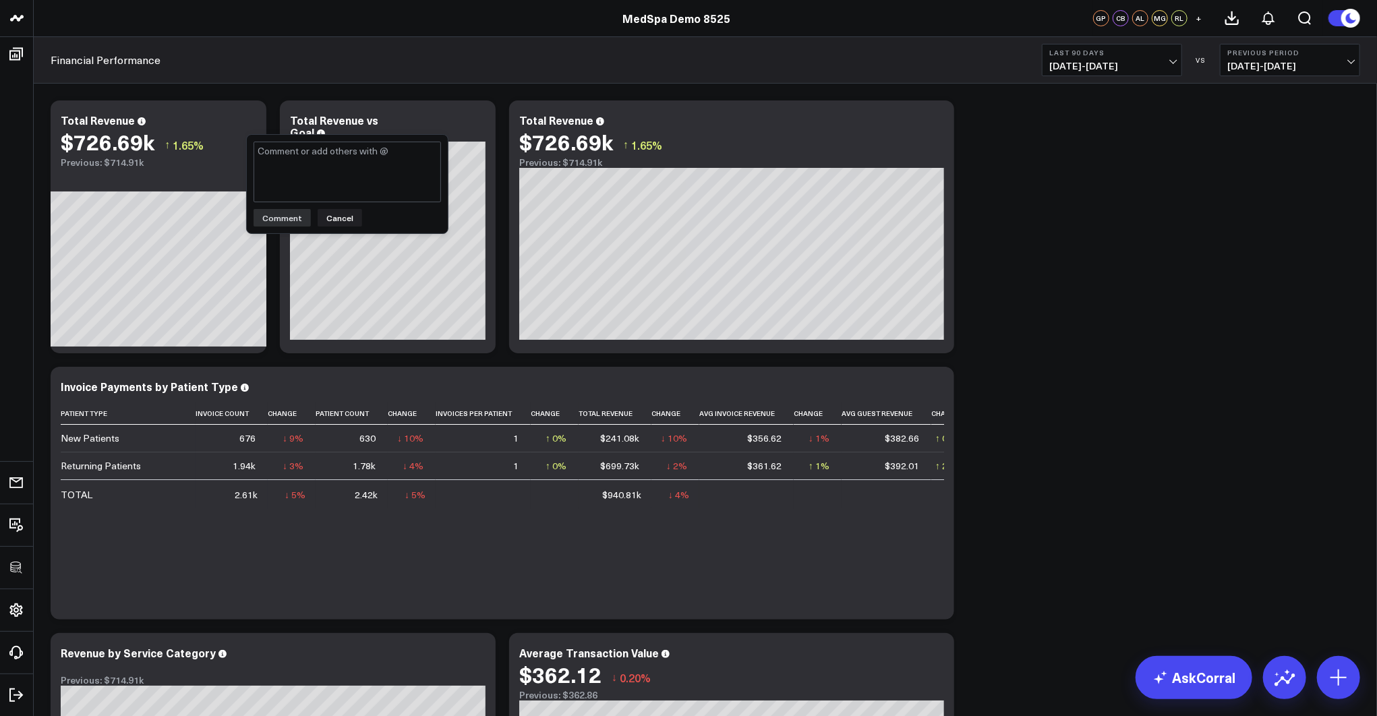
click at [290, 183] on textarea at bounding box center [347, 172] width 187 height 61
type textarea "@Alex Lirtsman - great job!"
click at [270, 216] on button "Comment" at bounding box center [282, 218] width 57 height 18
